Goal: Find specific page/section: Find specific page/section

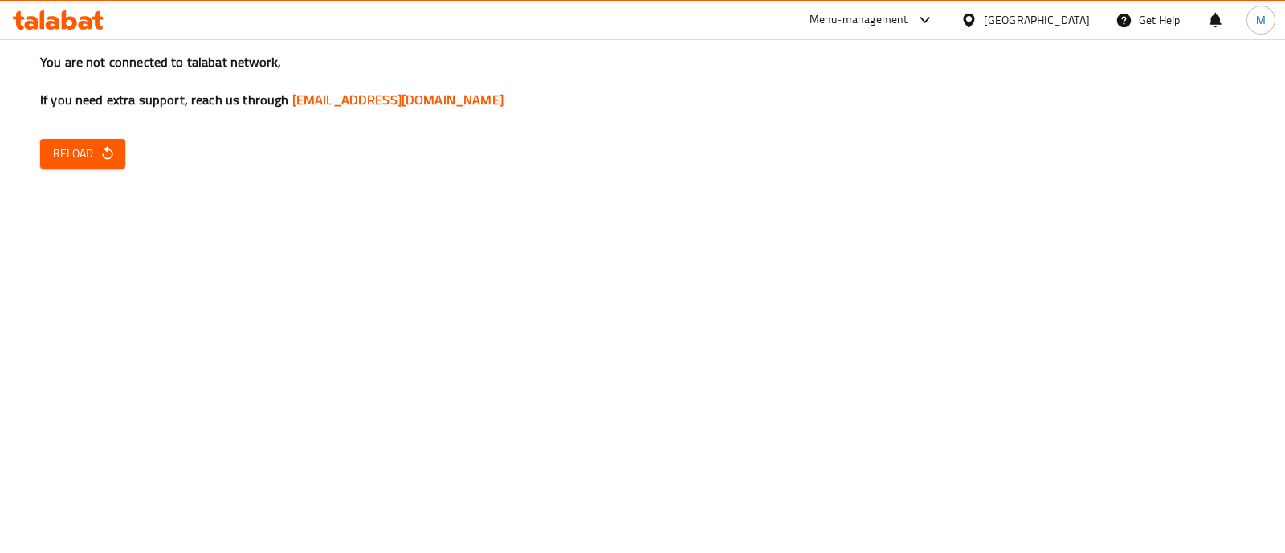
click at [106, 149] on icon "button" at bounding box center [107, 153] width 10 height 14
click at [100, 147] on icon "button" at bounding box center [108, 153] width 16 height 16
click at [100, 155] on icon "button" at bounding box center [108, 153] width 16 height 16
click at [71, 154] on span "Reload" at bounding box center [82, 154] width 59 height 20
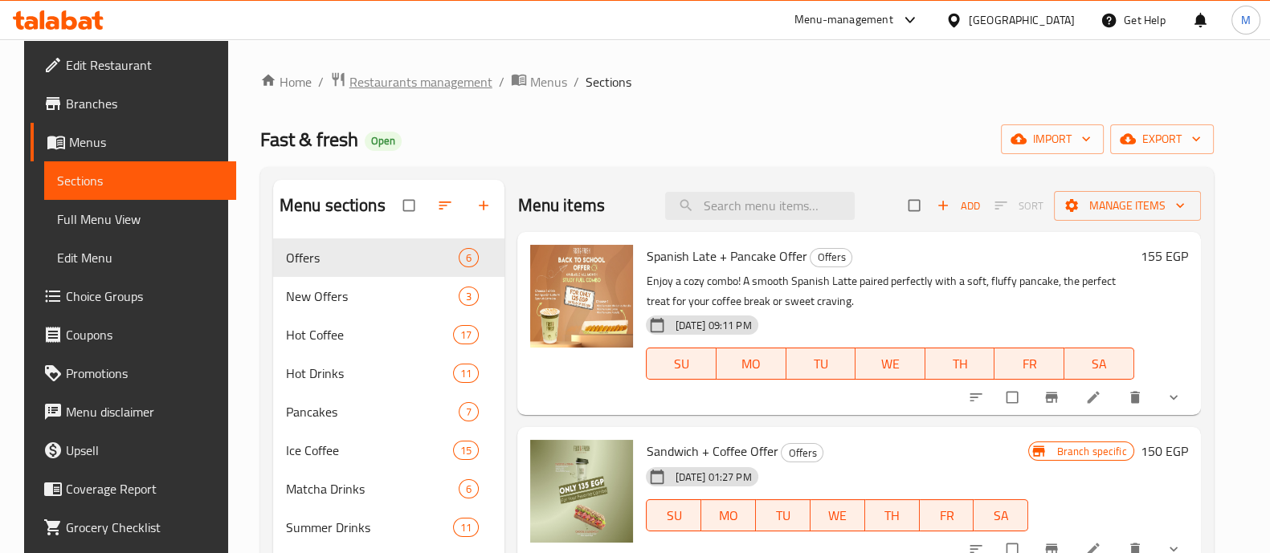
click at [422, 81] on span "Restaurants management" at bounding box center [420, 81] width 143 height 19
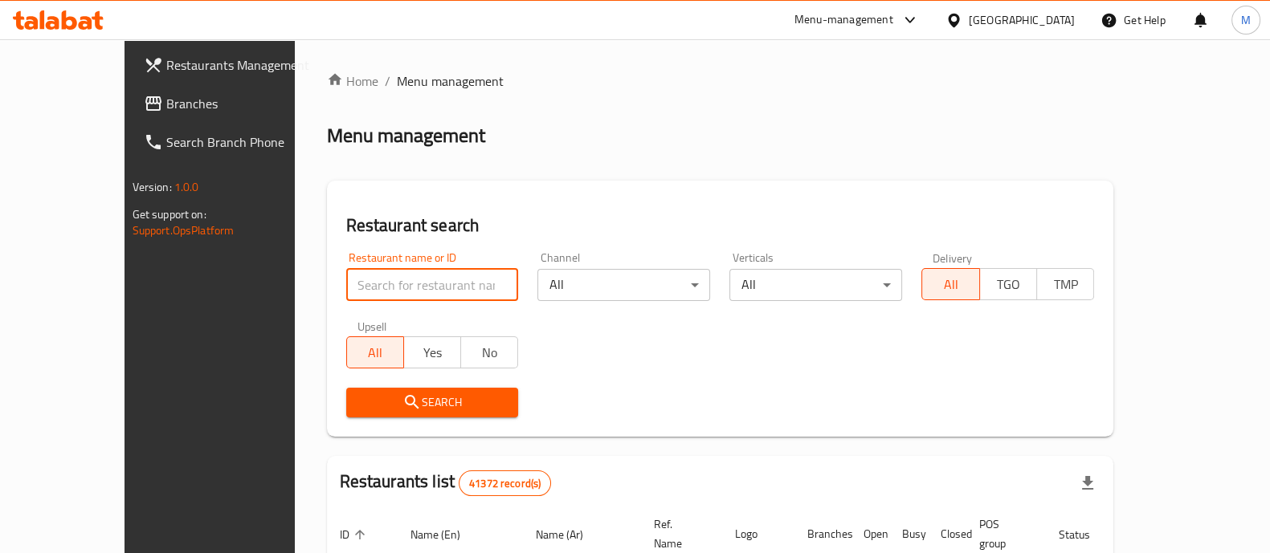
click at [424, 287] on input "search" at bounding box center [432, 285] width 173 height 32
type input "702172"
click button "Search" at bounding box center [432, 403] width 173 height 30
click at [471, 283] on input "702172" at bounding box center [432, 285] width 173 height 32
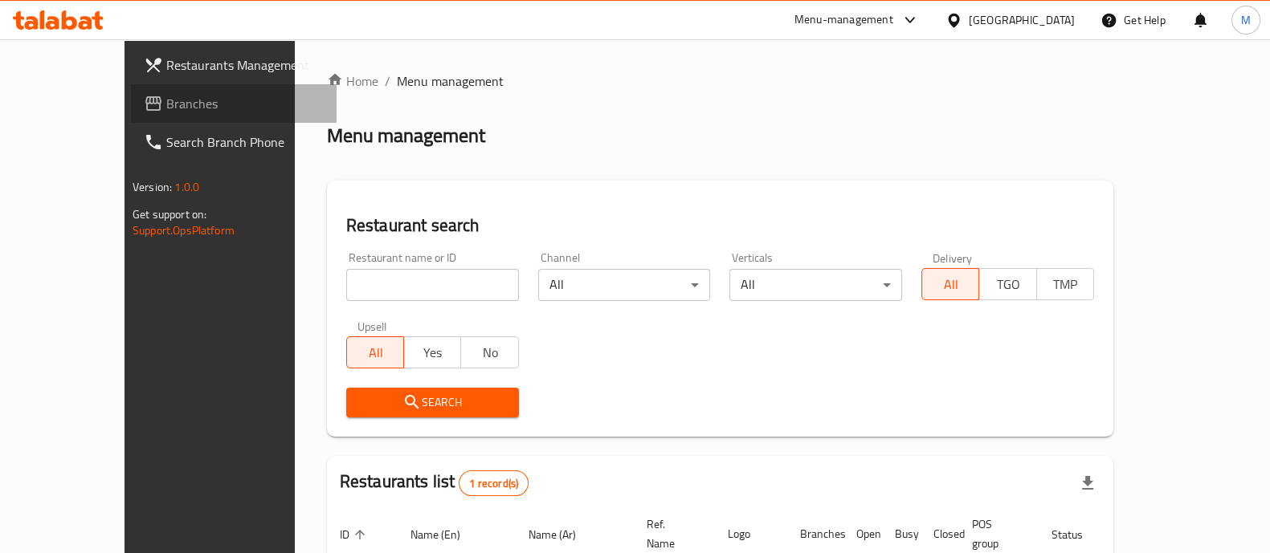
click at [166, 95] on span "Branches" at bounding box center [244, 103] width 157 height 19
